Goal: Check status: Check status

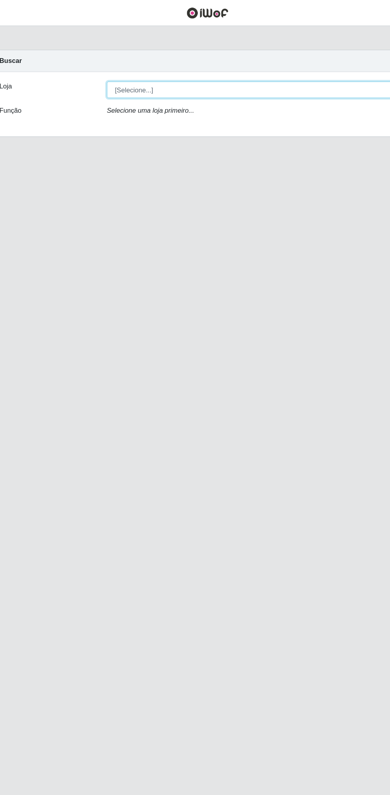
click at [135, 72] on select "[Selecione...] Extrabom - Loja 13 [GEOGRAPHIC_DATA]" at bounding box center [240, 75] width 259 height 14
select select "436"
click at [111, 68] on select "[Selecione...] Extrabom - Loja 13 [GEOGRAPHIC_DATA]" at bounding box center [240, 75] width 259 height 14
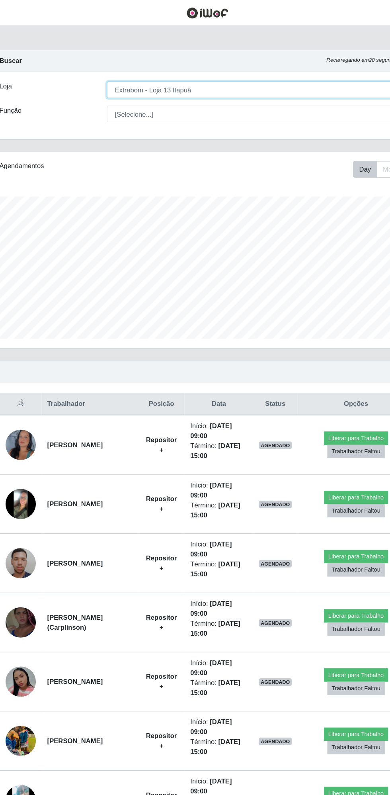
scroll to position [165, 365]
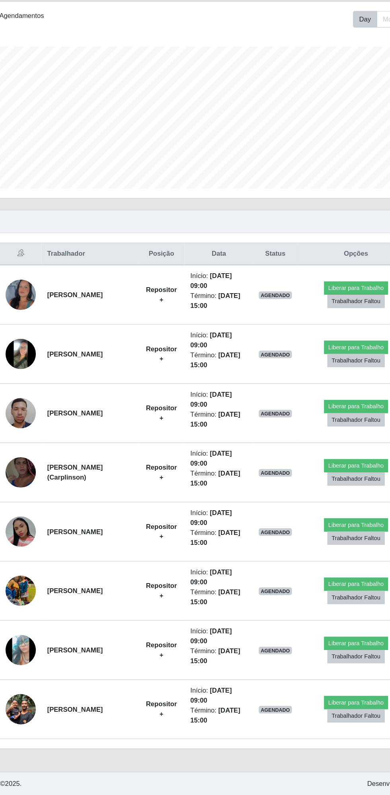
click at [41, 668] on img at bounding box center [37, 672] width 25 height 57
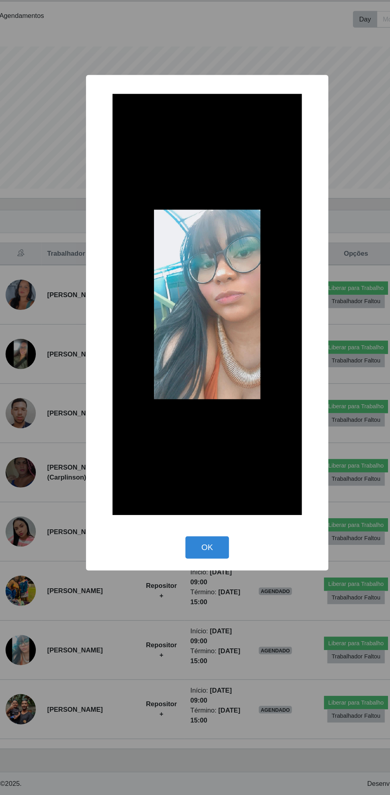
click at [203, 582] on button "OK" at bounding box center [195, 586] width 37 height 19
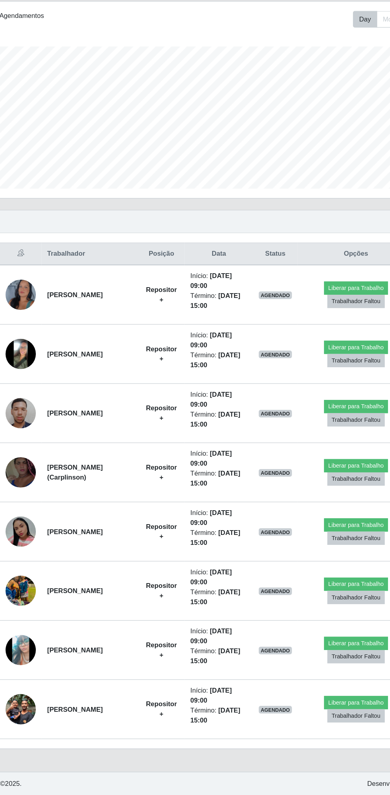
click at [42, 569] on img at bounding box center [37, 572] width 25 height 25
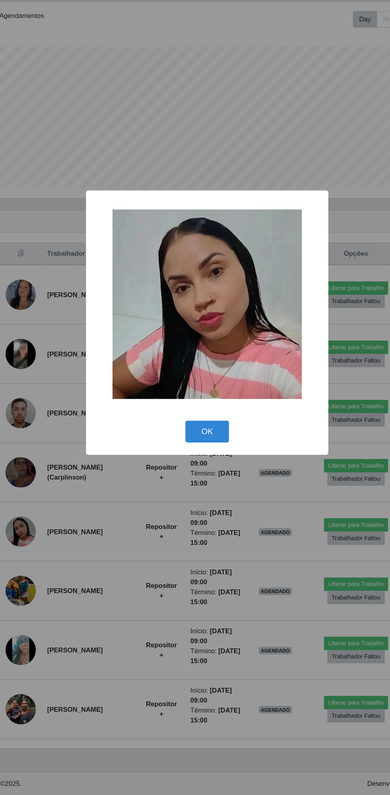
click at [194, 489] on button "OK" at bounding box center [195, 489] width 37 height 19
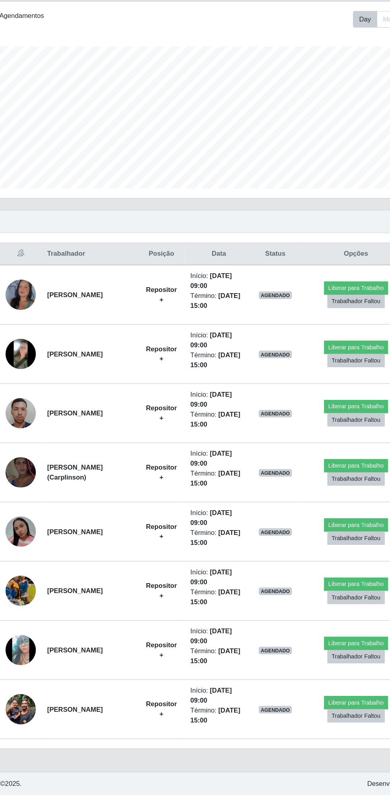
click at [42, 365] on img at bounding box center [37, 373] width 25 height 55
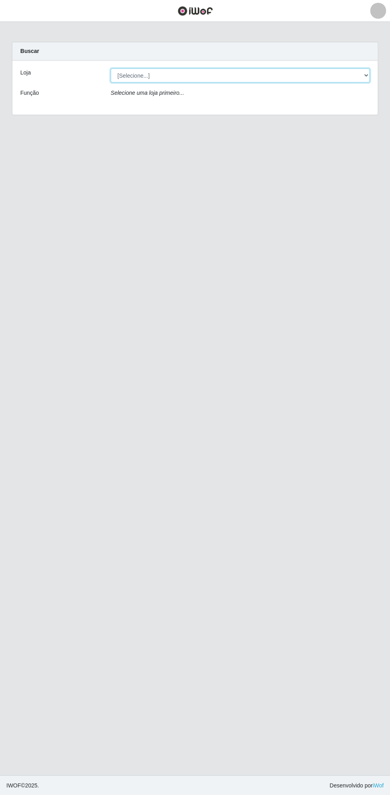
click at [247, 74] on select "[Selecione...] Extrabom - Loja 13 [GEOGRAPHIC_DATA]" at bounding box center [240, 75] width 259 height 14
select select "436"
click at [111, 68] on select "[Selecione...] Extrabom - Loja 13 [GEOGRAPHIC_DATA]" at bounding box center [240, 75] width 259 height 14
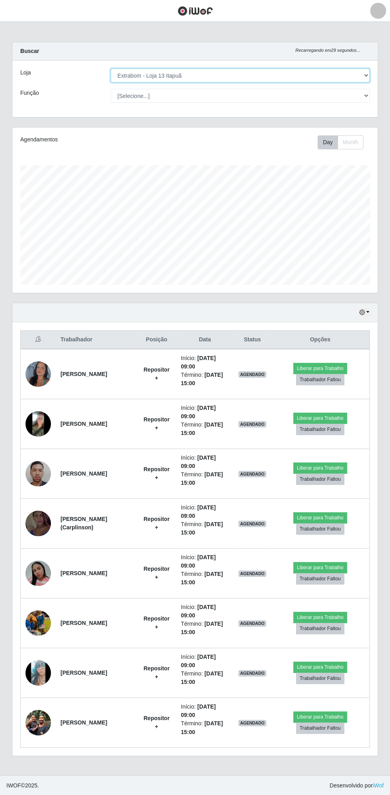
scroll to position [165, 365]
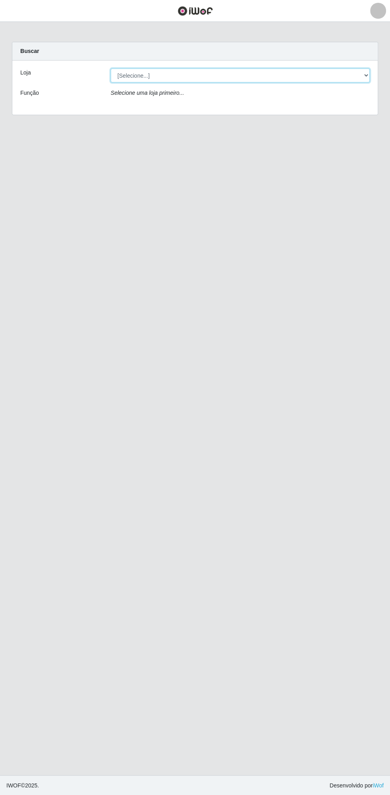
click at [145, 75] on select "[Selecione...] Extrabom - Loja 13 [GEOGRAPHIC_DATA]" at bounding box center [240, 75] width 259 height 14
select select "436"
click at [111, 68] on select "[Selecione...] Extrabom - Loja 13 [GEOGRAPHIC_DATA]" at bounding box center [240, 75] width 259 height 14
